Goal: Find specific page/section: Find specific page/section

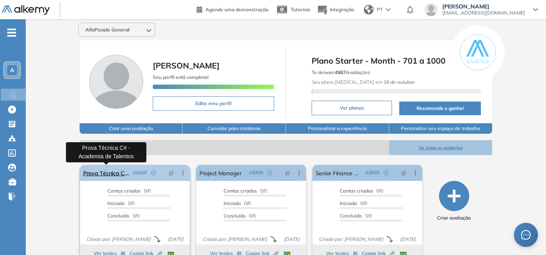
click at [104, 169] on link "Prova Técnica C# - Academia de Talentos" at bounding box center [106, 173] width 46 height 16
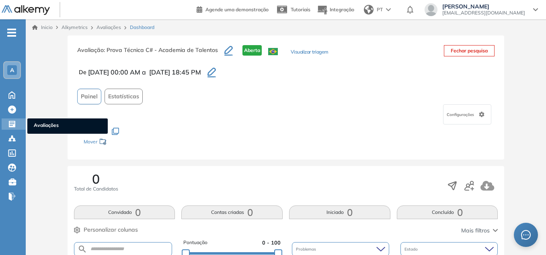
click at [12, 122] on icon at bounding box center [12, 124] width 6 height 6
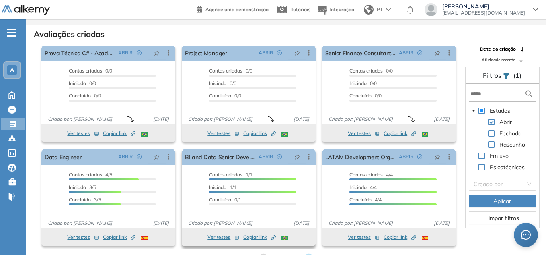
scroll to position [19, 0]
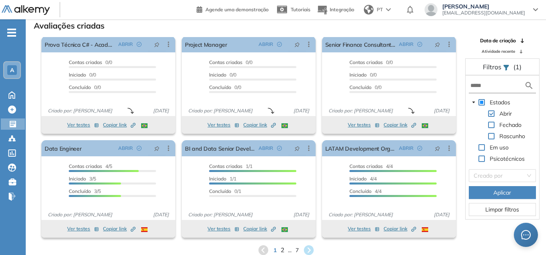
click at [281, 246] on span "2" at bounding box center [282, 249] width 4 height 9
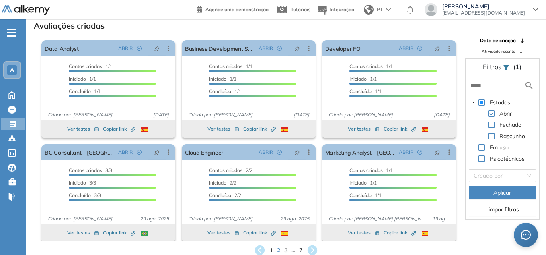
click at [284, 250] on span "3" at bounding box center [286, 249] width 4 height 9
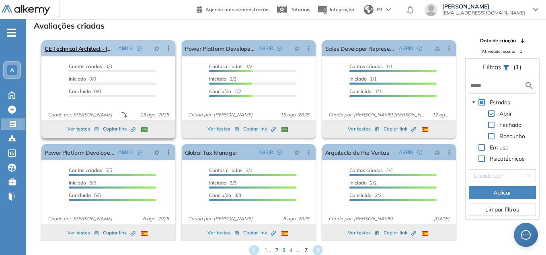
click at [169, 49] on icon at bounding box center [169, 48] width 8 height 8
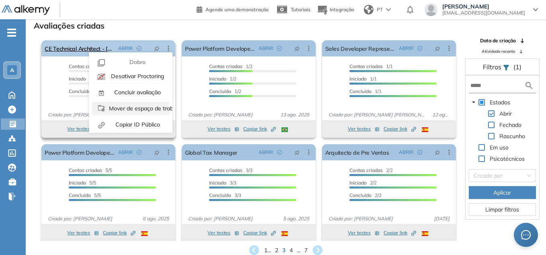
scroll to position [21, 0]
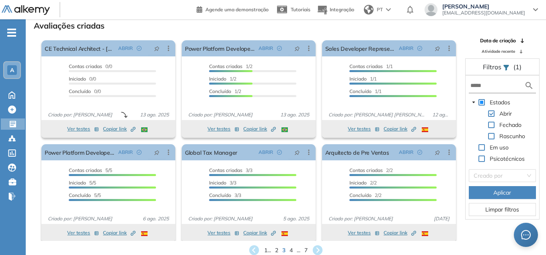
click at [155, 32] on div "Avaliações criadas Proctoring será ativado Importante: Usuários que [PERSON_NAM…" at bounding box center [286, 137] width 508 height 237
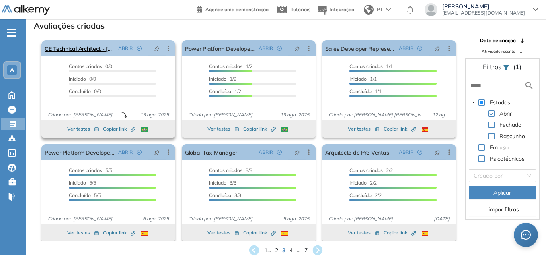
click at [170, 46] on icon at bounding box center [169, 48] width 8 height 8
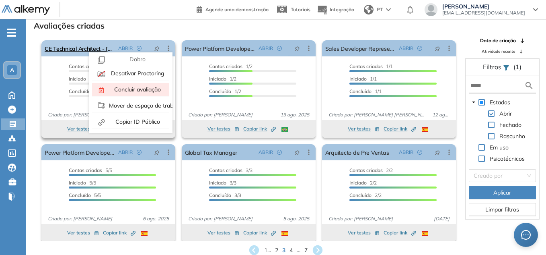
click at [145, 86] on span "Concluir avaliação" at bounding box center [137, 89] width 48 height 7
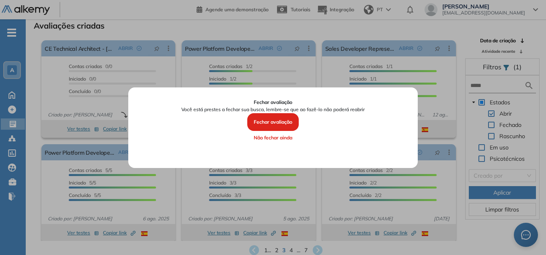
click at [283, 122] on button "Fechar avaliação" at bounding box center [273, 122] width 52 height 18
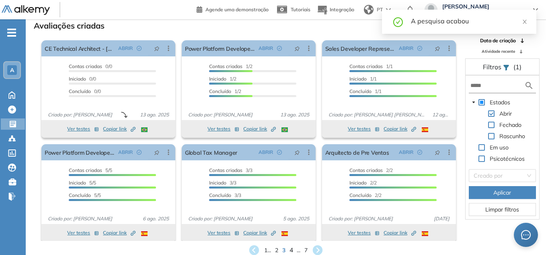
click at [292, 248] on span "4" at bounding box center [292, 249] width 4 height 9
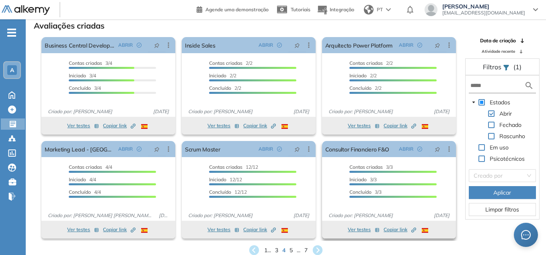
scroll to position [4, 0]
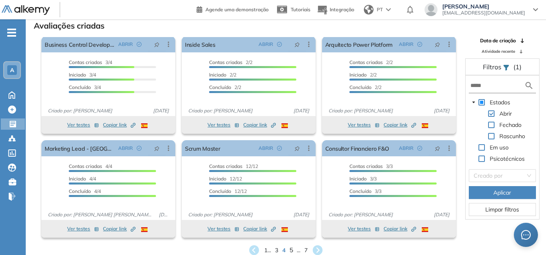
click at [291, 250] on span "5" at bounding box center [292, 249] width 4 height 9
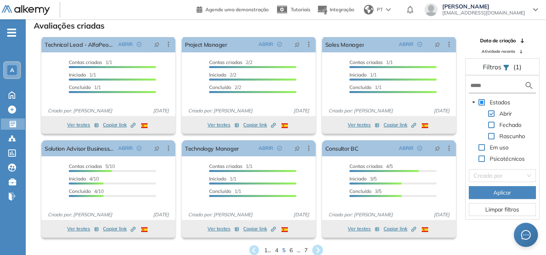
click at [320, 248] on icon at bounding box center [318, 250] width 11 height 11
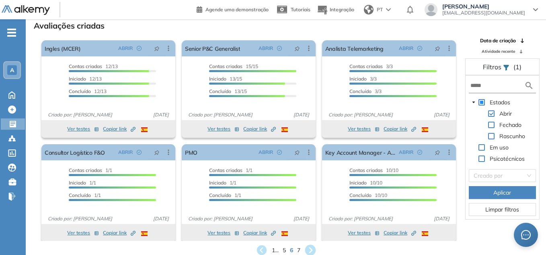
click at [310, 246] on icon at bounding box center [310, 250] width 11 height 11
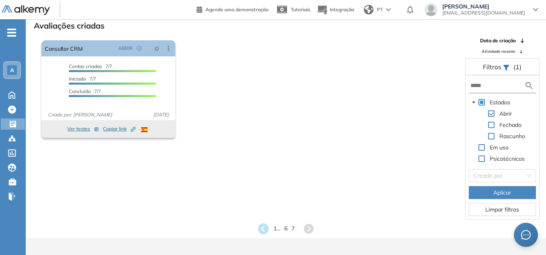
click at [263, 229] on icon at bounding box center [263, 228] width 11 height 11
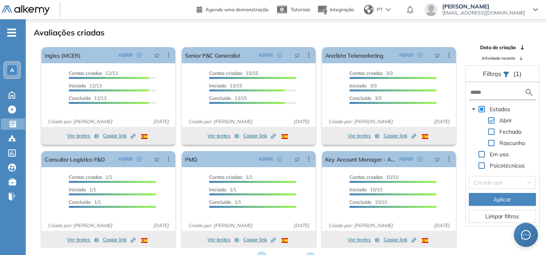
scroll to position [19, 0]
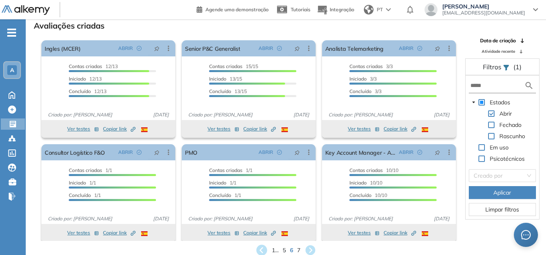
click at [261, 248] on icon at bounding box center [261, 249] width 13 height 13
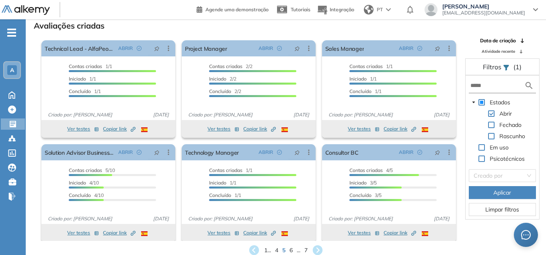
click at [257, 247] on icon at bounding box center [254, 250] width 10 height 10
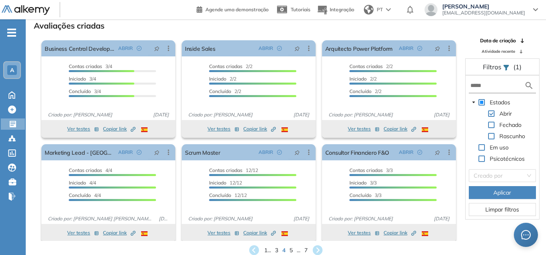
click at [257, 247] on icon at bounding box center [254, 250] width 10 height 10
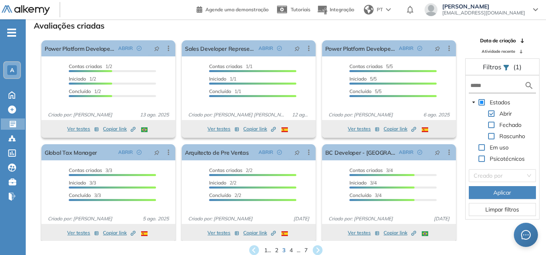
click at [257, 247] on icon at bounding box center [254, 250] width 10 height 10
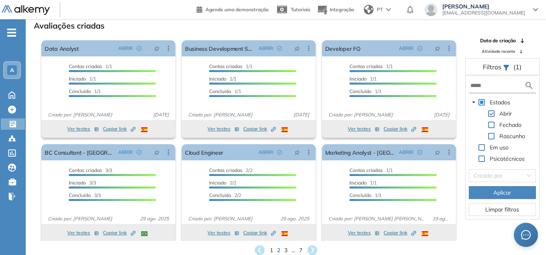
click at [257, 247] on icon at bounding box center [260, 250] width 10 height 10
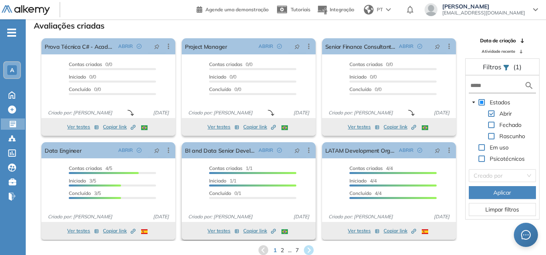
scroll to position [4, 0]
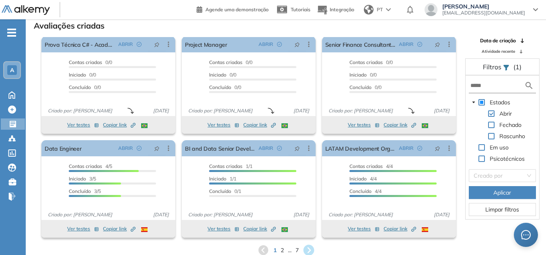
click at [311, 249] on icon at bounding box center [308, 250] width 11 height 11
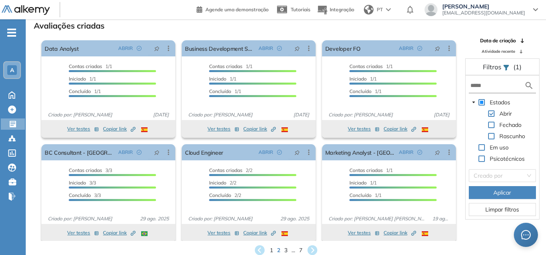
click at [308, 249] on icon at bounding box center [312, 250] width 10 height 10
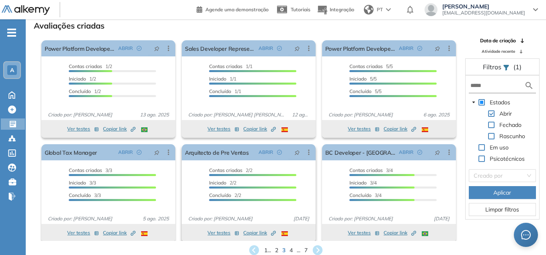
scroll to position [4, 0]
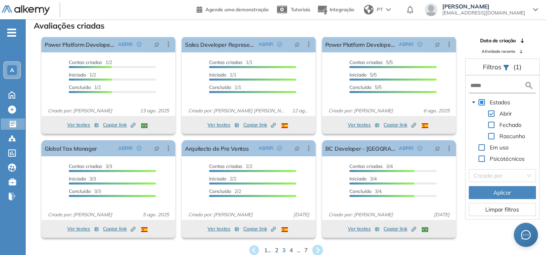
click at [317, 248] on icon at bounding box center [318, 250] width 11 height 11
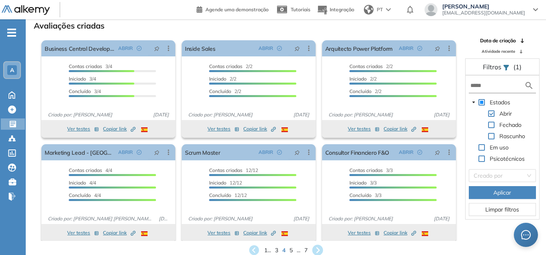
click at [319, 251] on icon at bounding box center [317, 249] width 13 height 13
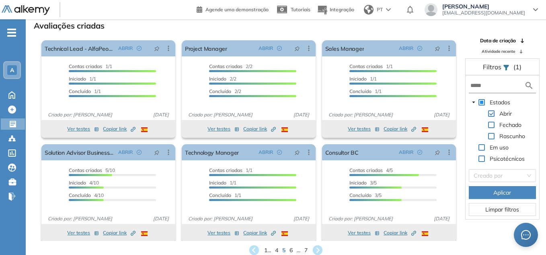
scroll to position [4, 0]
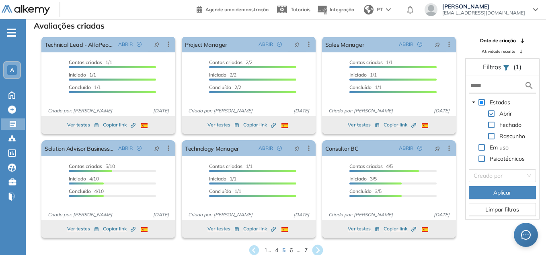
click at [319, 248] on icon at bounding box center [317, 249] width 13 height 13
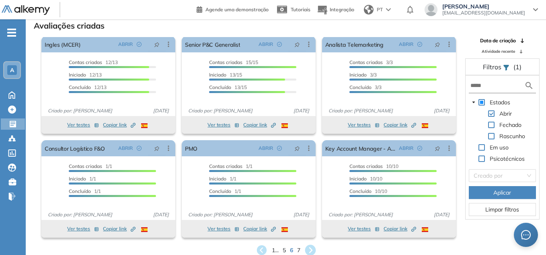
click at [311, 247] on icon at bounding box center [310, 250] width 11 height 11
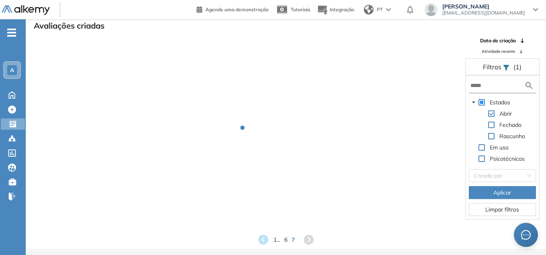
scroll to position [0, 0]
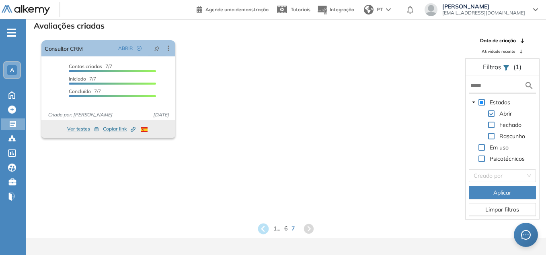
click at [265, 227] on icon at bounding box center [263, 228] width 11 height 11
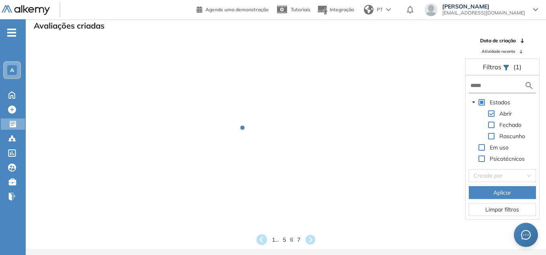
click at [261, 241] on icon at bounding box center [261, 239] width 13 height 13
click at [261, 241] on div "1 ... 4 5 6 ... 7" at bounding box center [286, 239] width 508 height 12
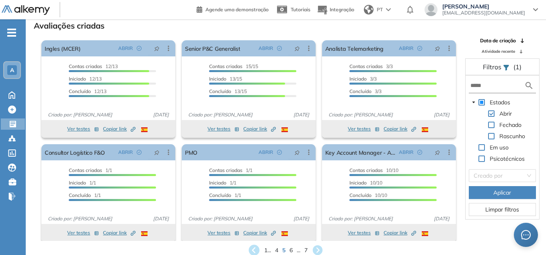
click at [252, 250] on icon at bounding box center [254, 249] width 13 height 13
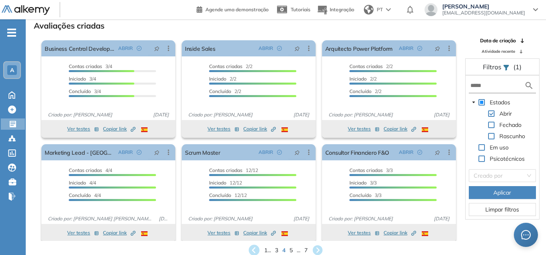
click at [255, 249] on icon at bounding box center [254, 250] width 11 height 11
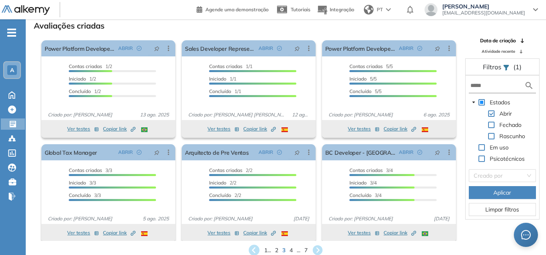
click at [254, 248] on icon at bounding box center [254, 249] width 13 height 13
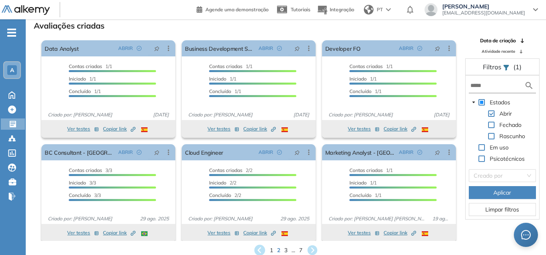
click at [260, 251] on icon at bounding box center [259, 250] width 11 height 11
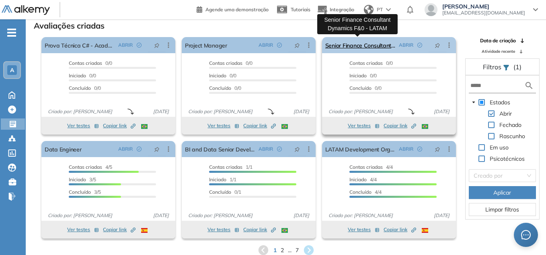
scroll to position [4, 0]
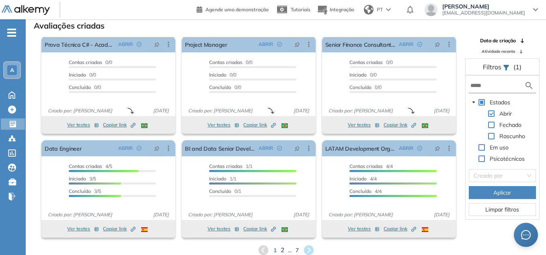
click at [282, 249] on span "2" at bounding box center [282, 249] width 4 height 9
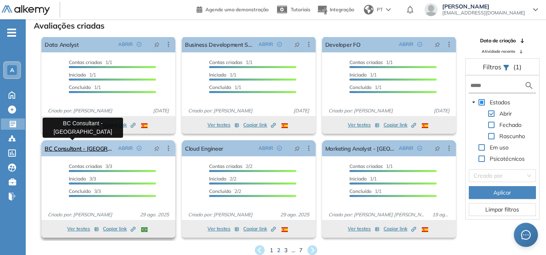
click at [93, 146] on link "BC Consultant - [GEOGRAPHIC_DATA]" at bounding box center [80, 148] width 70 height 16
click at [311, 249] on icon at bounding box center [312, 250] width 11 height 11
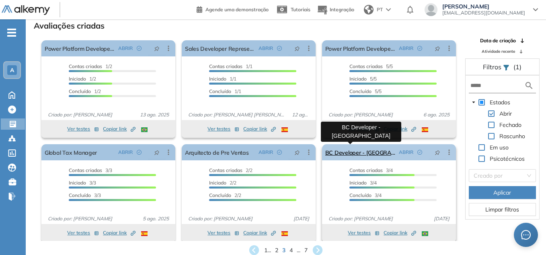
click at [348, 153] on link "BC Developer - [GEOGRAPHIC_DATA]" at bounding box center [361, 152] width 70 height 16
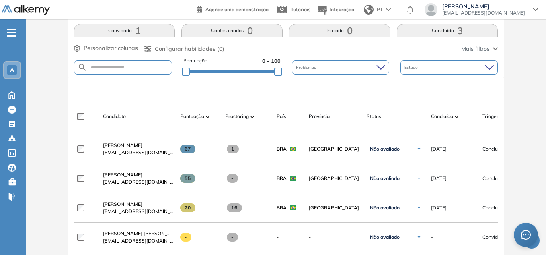
scroll to position [208, 0]
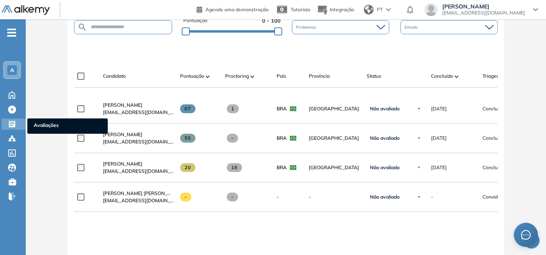
click at [12, 124] on icon at bounding box center [12, 124] width 6 height 6
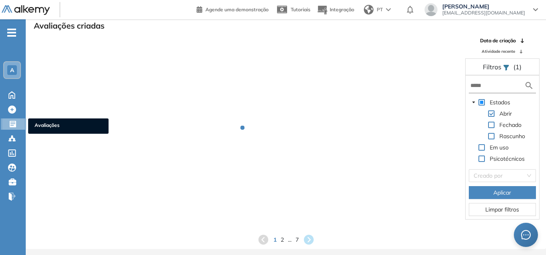
scroll to position [19, 0]
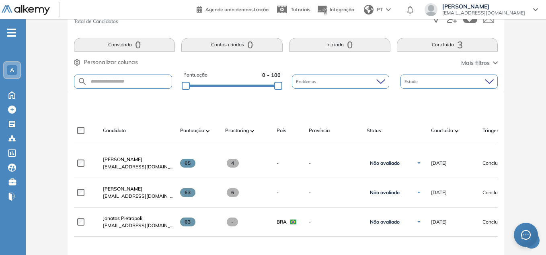
scroll to position [168, 0]
